Goal: Navigation & Orientation: Find specific page/section

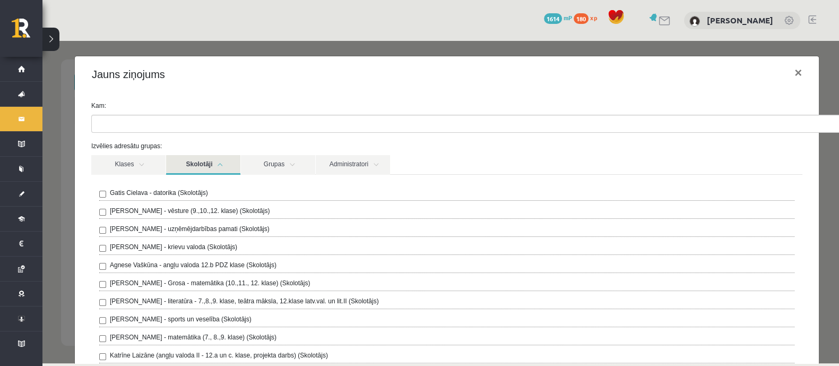
scroll to position [55, 0]
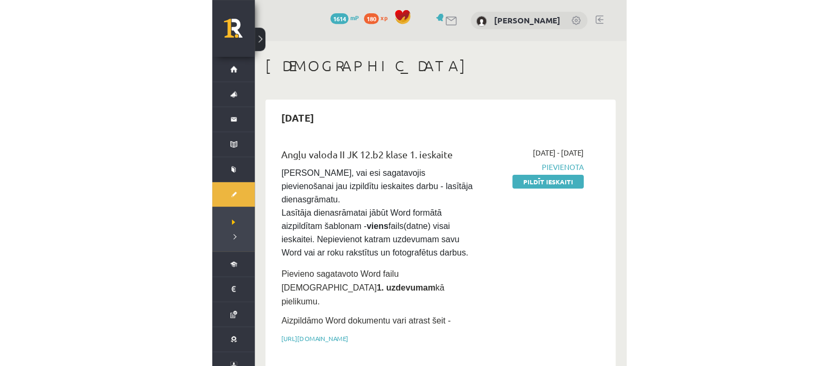
scroll to position [80, 0]
